Goal: Transaction & Acquisition: Book appointment/travel/reservation

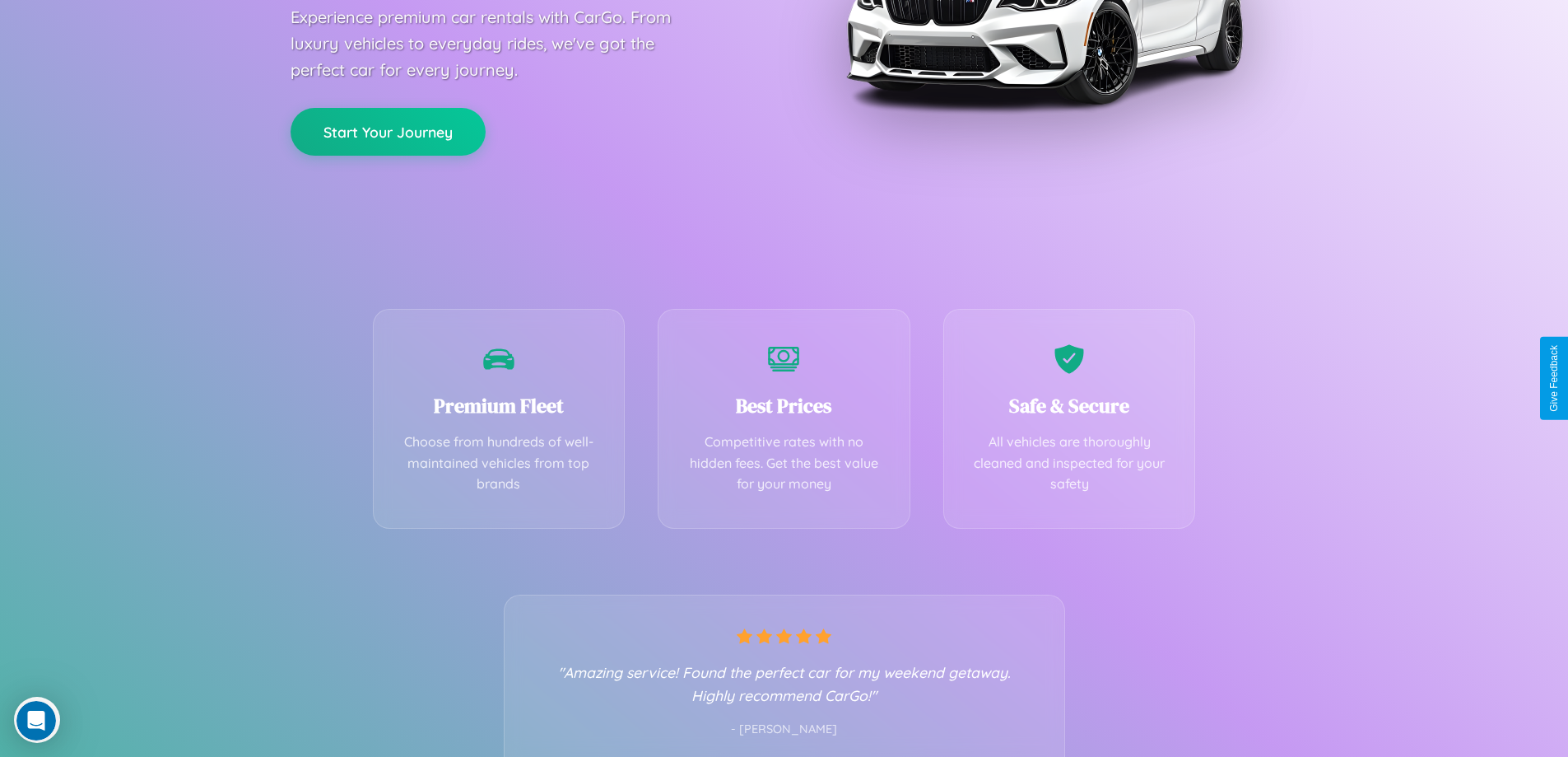
scroll to position [324, 0]
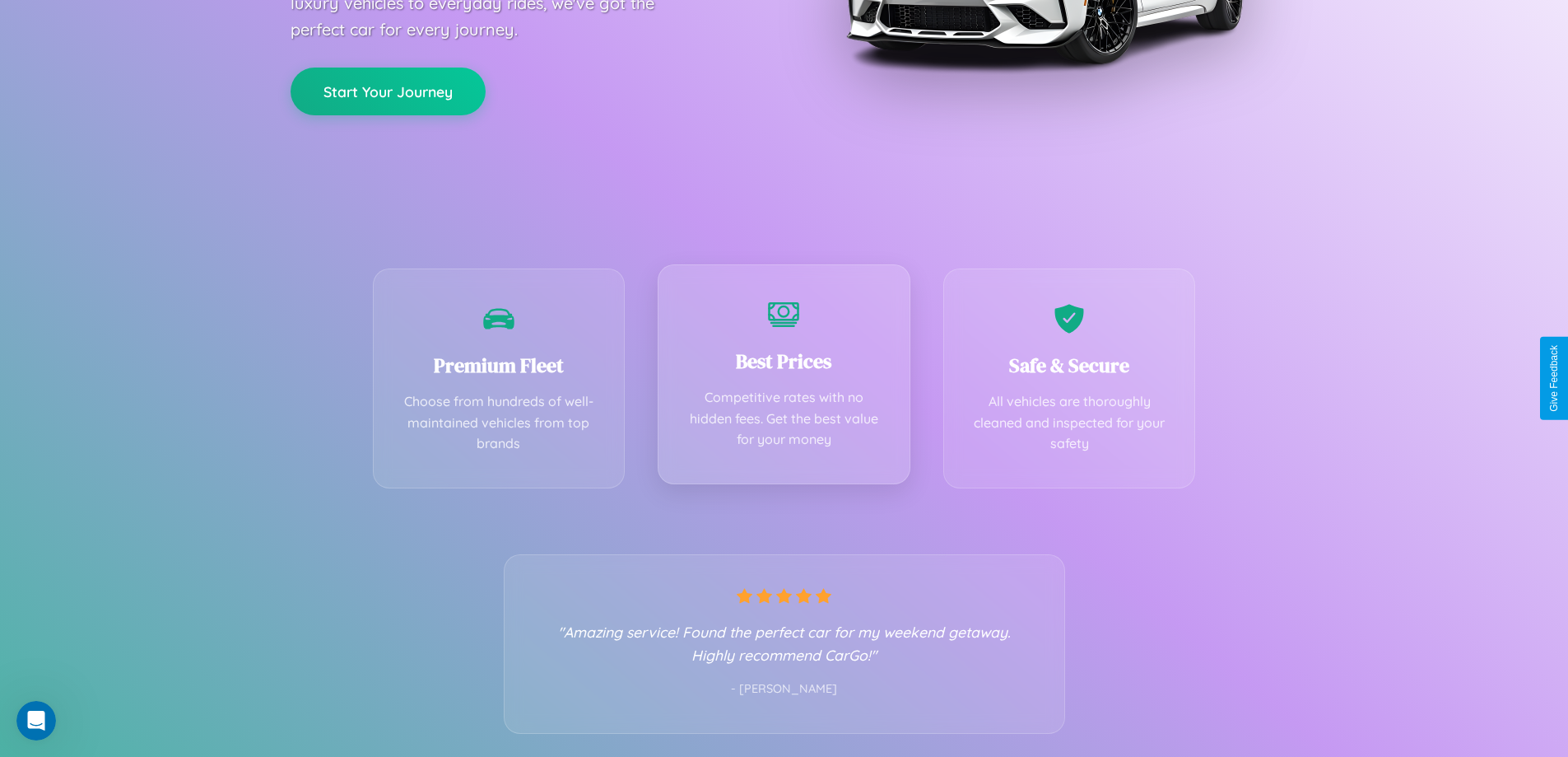
click at [784, 378] on div "Best Prices Competitive rates with no hidden fees. Get the best value for your …" at bounding box center [784, 375] width 253 height 220
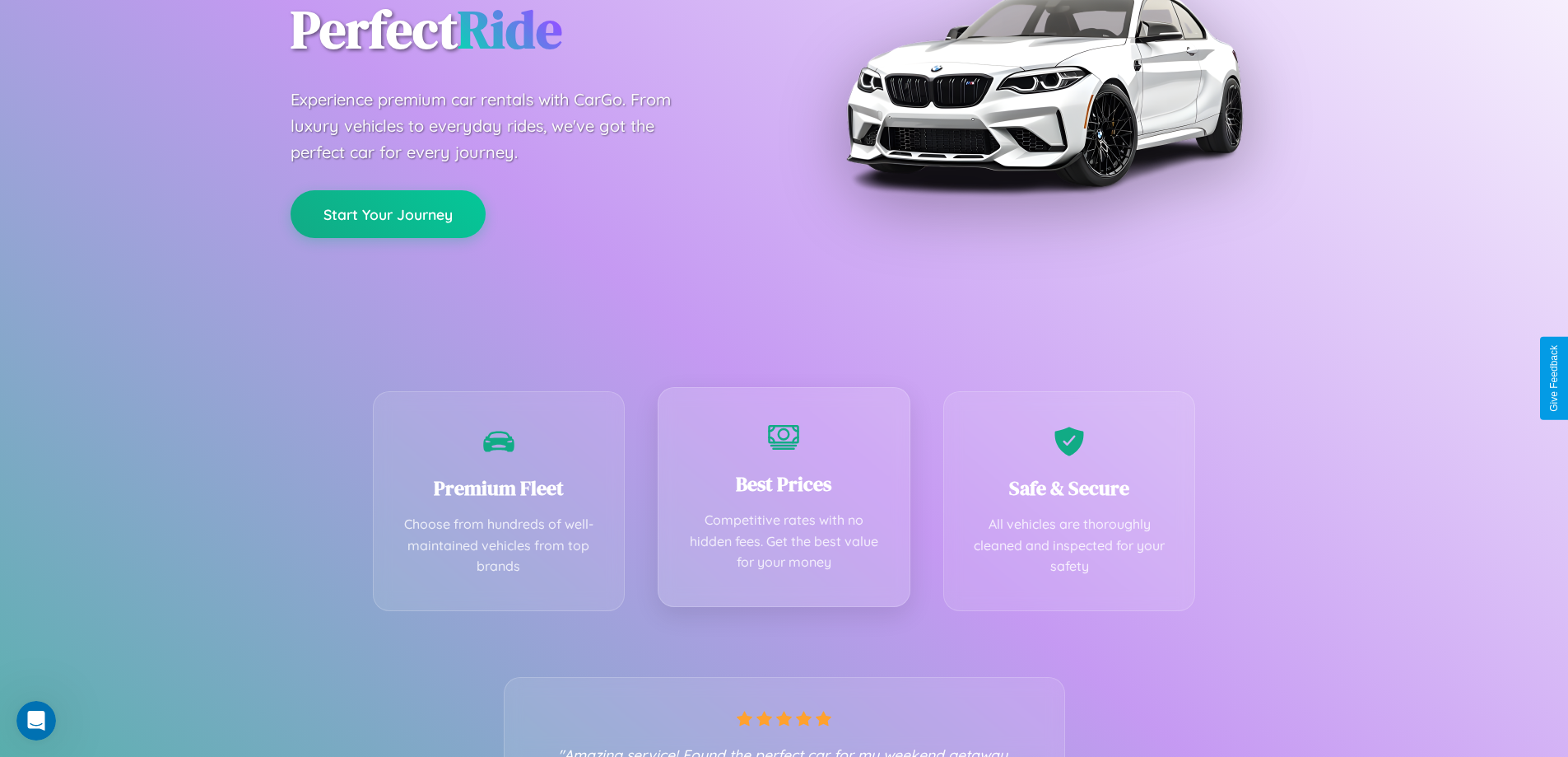
scroll to position [0, 0]
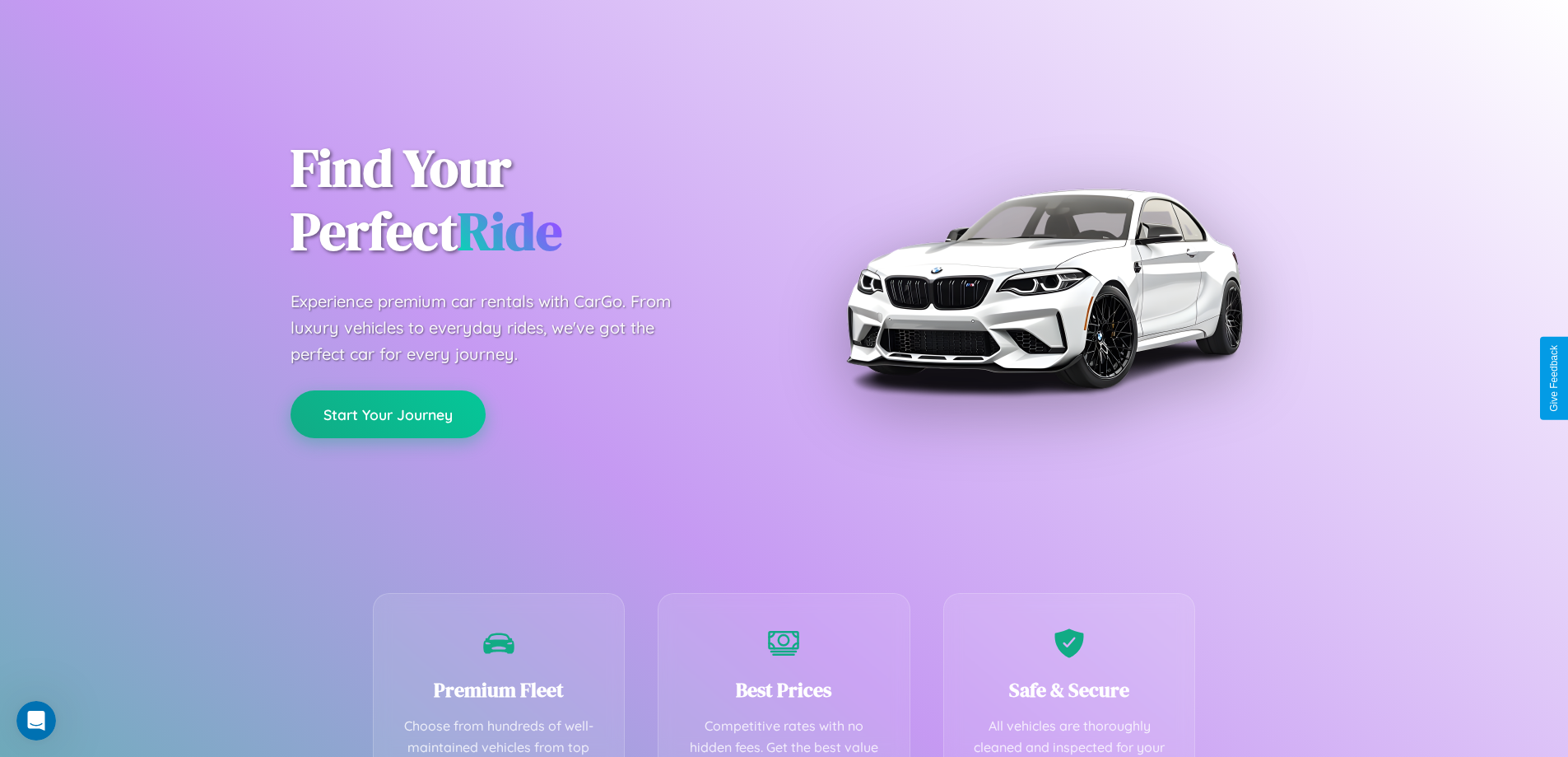
click at [388, 414] on button "Start Your Journey" at bounding box center [388, 414] width 195 height 48
click at [388, 413] on button "Start Your Journey" at bounding box center [388, 414] width 195 height 48
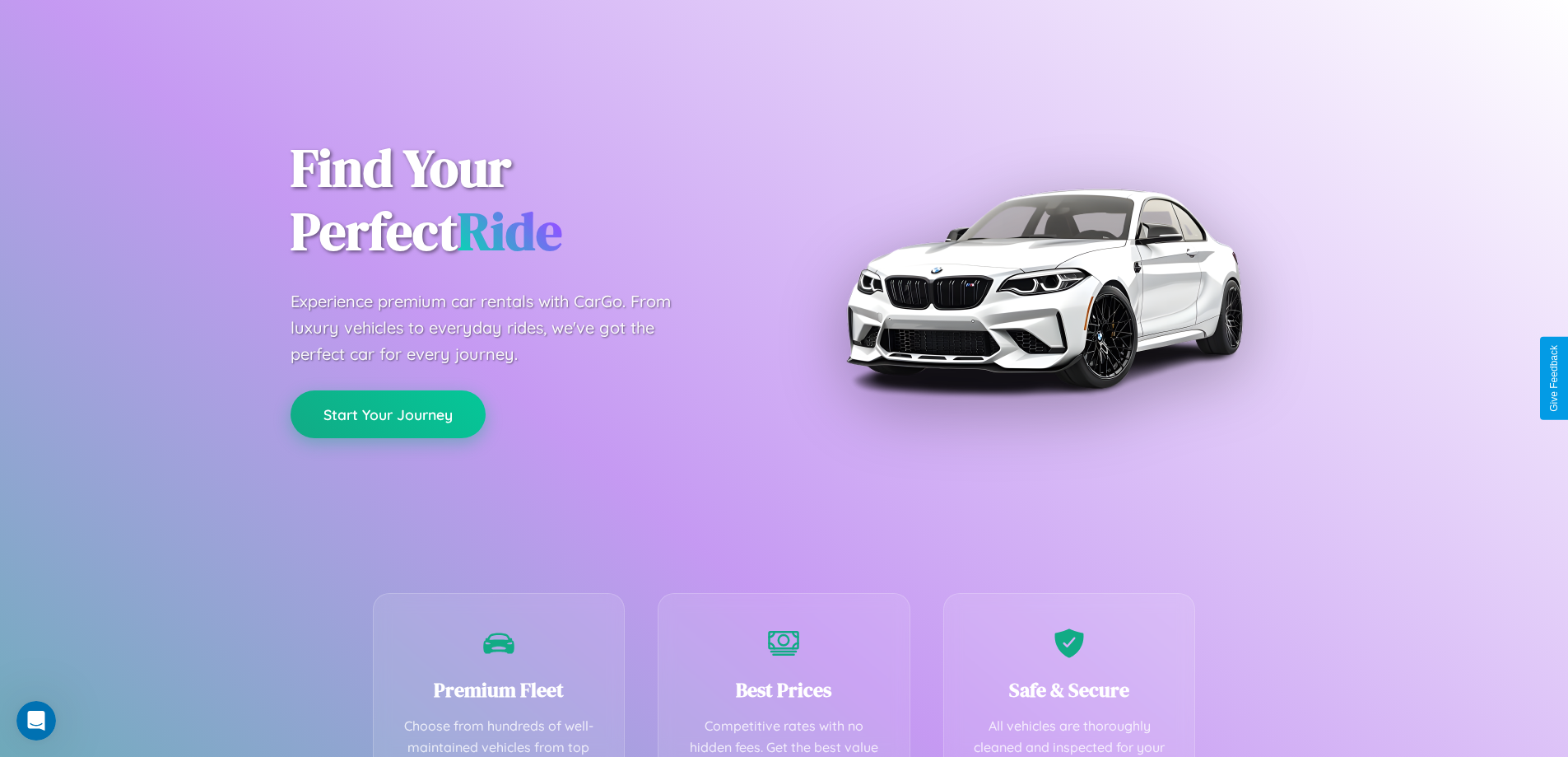
click at [388, 413] on button "Start Your Journey" at bounding box center [388, 414] width 195 height 48
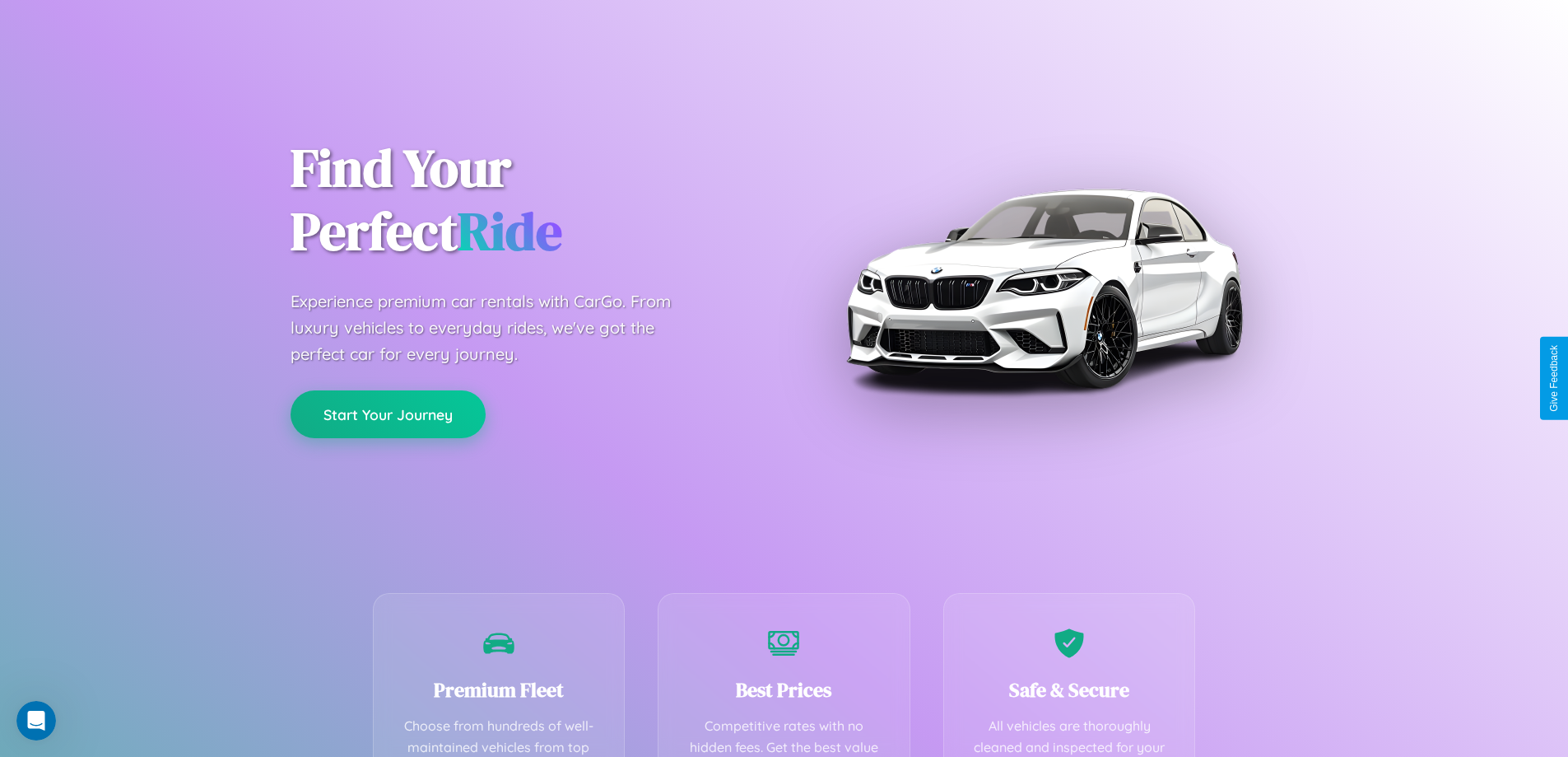
click at [388, 413] on button "Start Your Journey" at bounding box center [388, 414] width 195 height 48
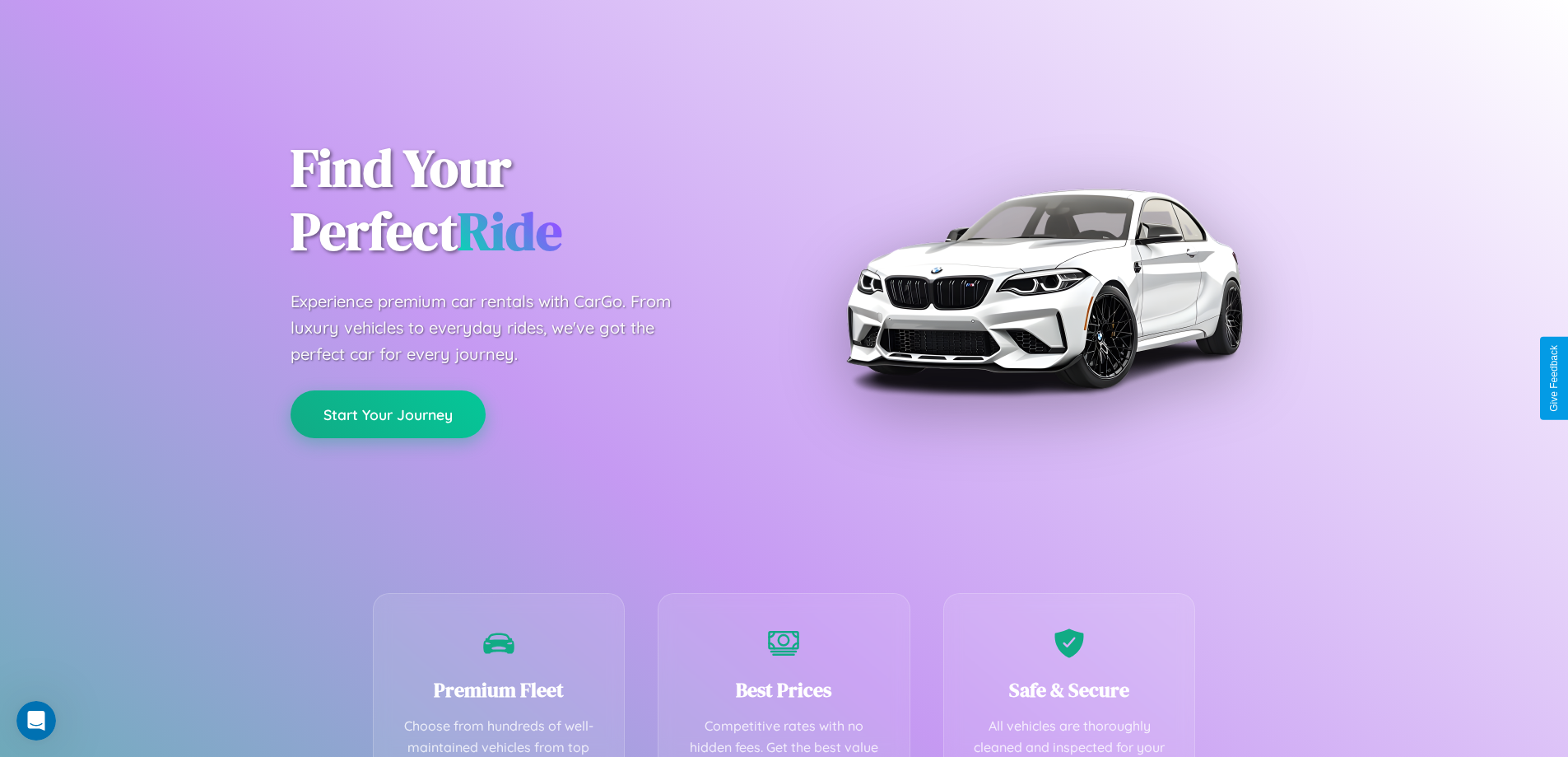
click at [388, 413] on button "Start Your Journey" at bounding box center [388, 414] width 195 height 48
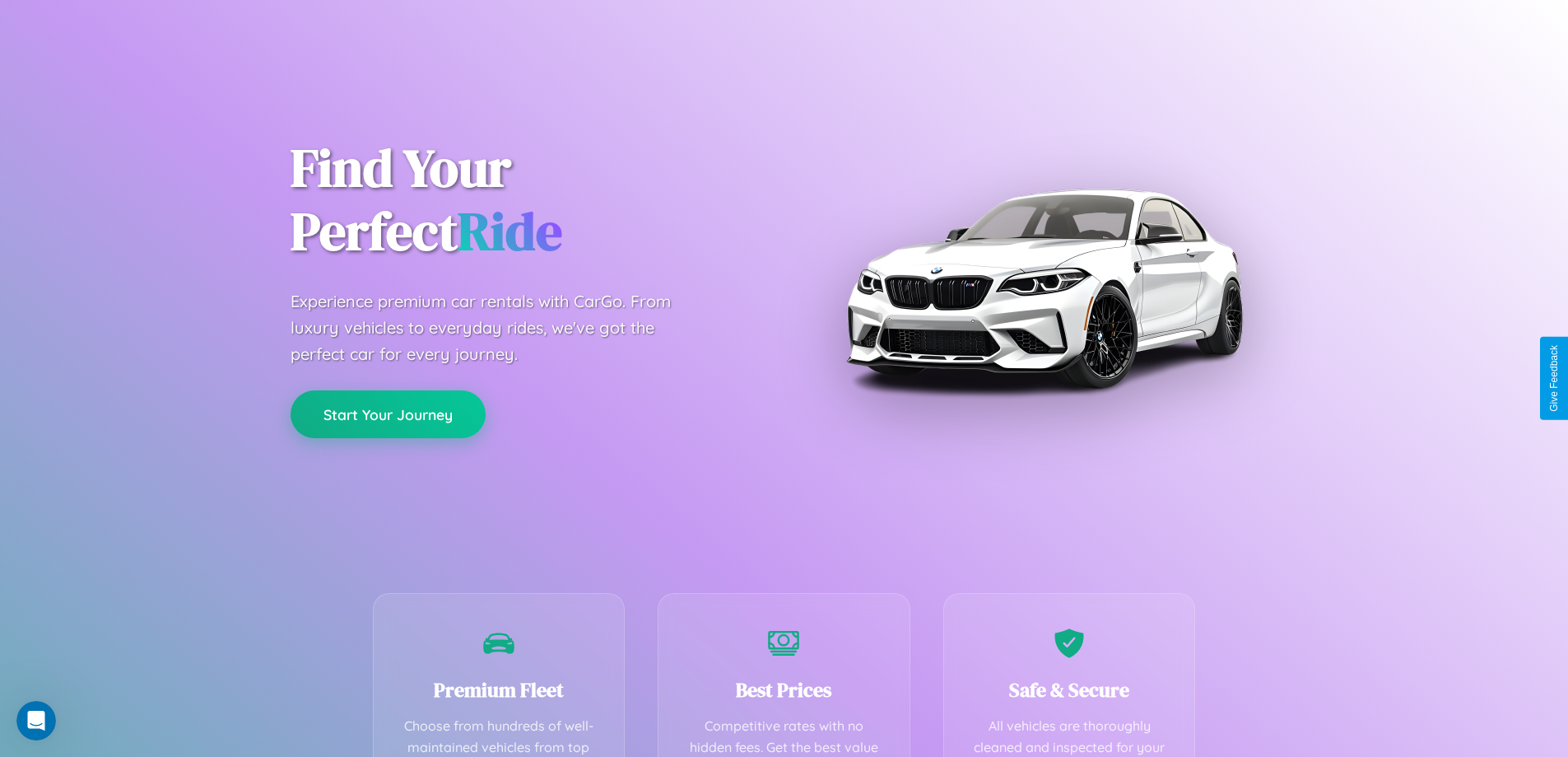
click at [388, 413] on button "Start Your Journey" at bounding box center [388, 414] width 195 height 48
